Goal: Transaction & Acquisition: Purchase product/service

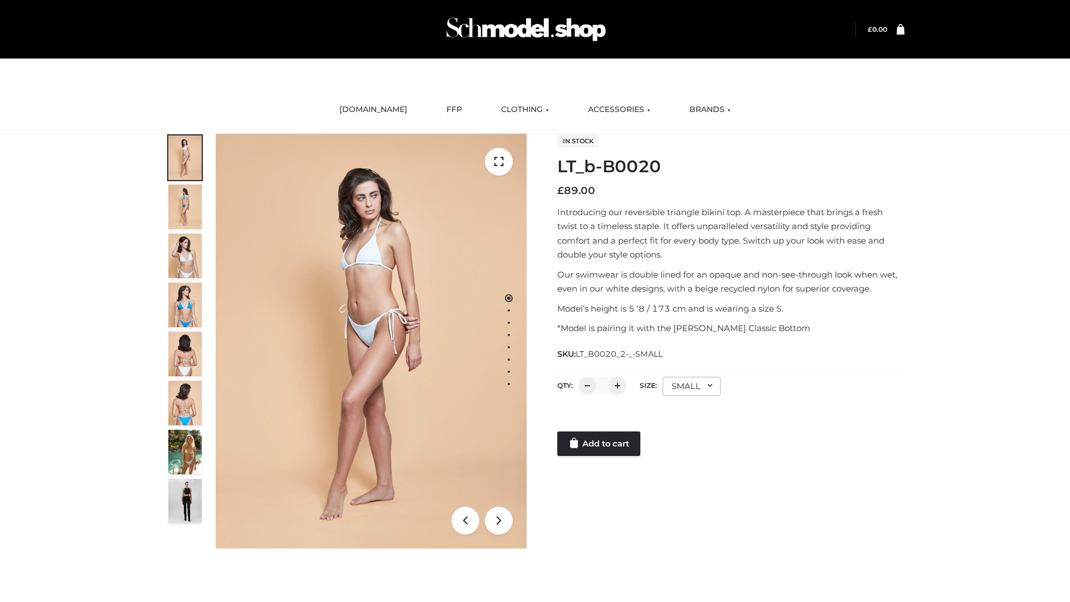
click at [599, 443] on link "Add to cart" at bounding box center [598, 443] width 83 height 25
